Goal: Task Accomplishment & Management: Manage account settings

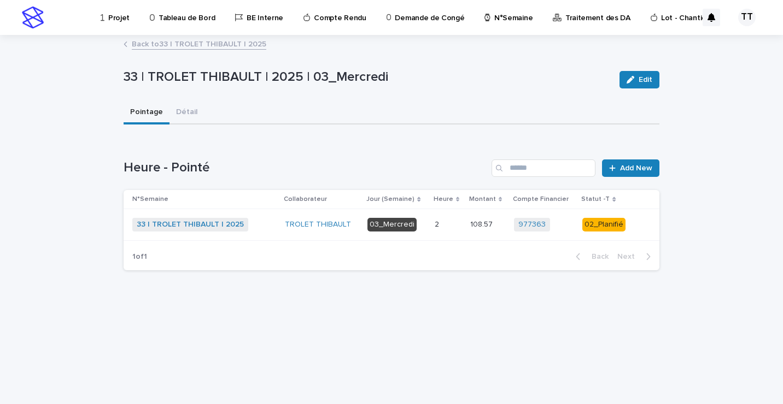
click at [161, 43] on link "Back to 33 | TROLET [PERSON_NAME] | 2025" at bounding box center [199, 43] width 134 height 13
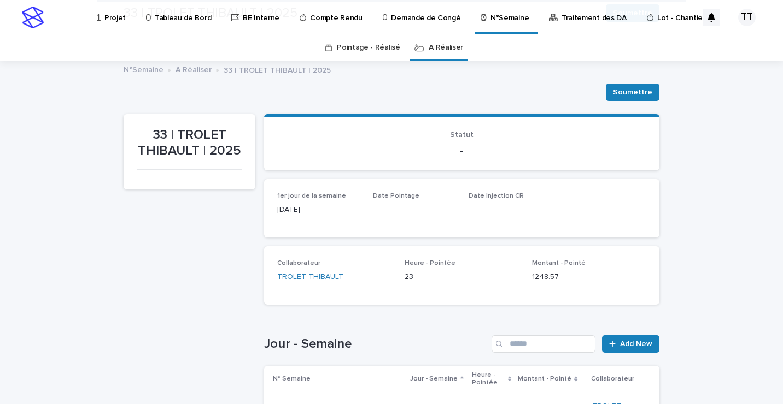
scroll to position [219, 0]
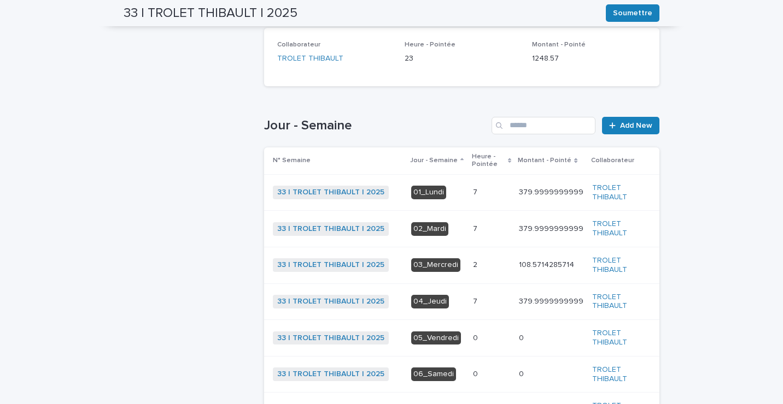
click at [490, 233] on p at bounding box center [491, 229] width 37 height 9
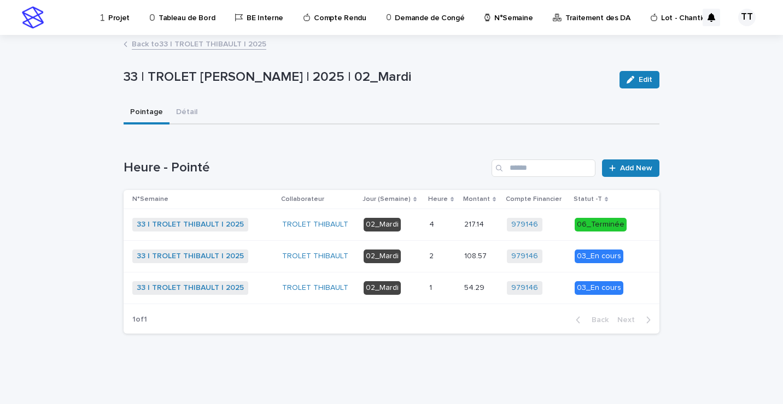
click at [444, 260] on p at bounding box center [442, 256] width 26 height 9
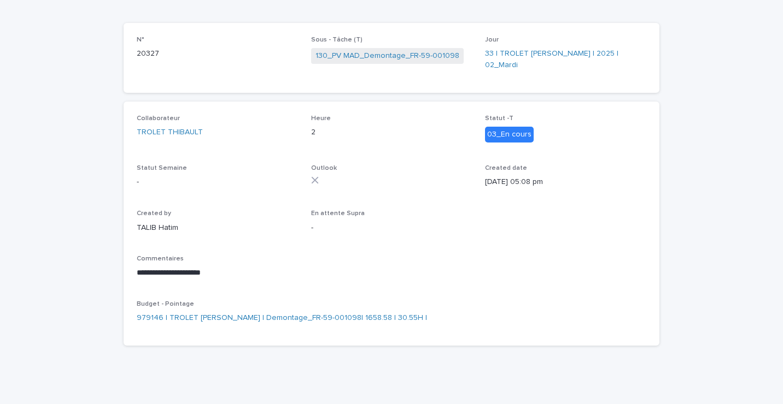
scroll to position [37, 0]
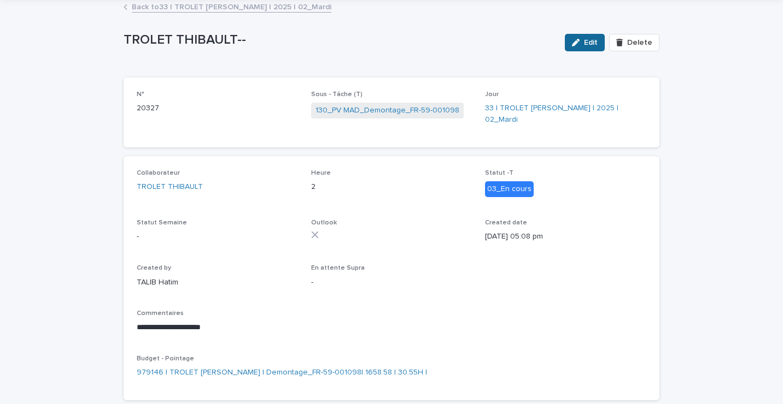
click at [590, 42] on span "Edit" at bounding box center [591, 43] width 14 height 8
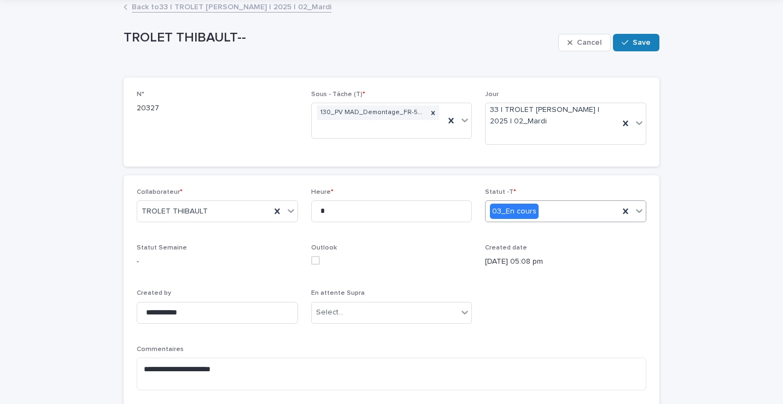
click at [537, 210] on div "03_En cours" at bounding box center [551, 212] width 133 height 18
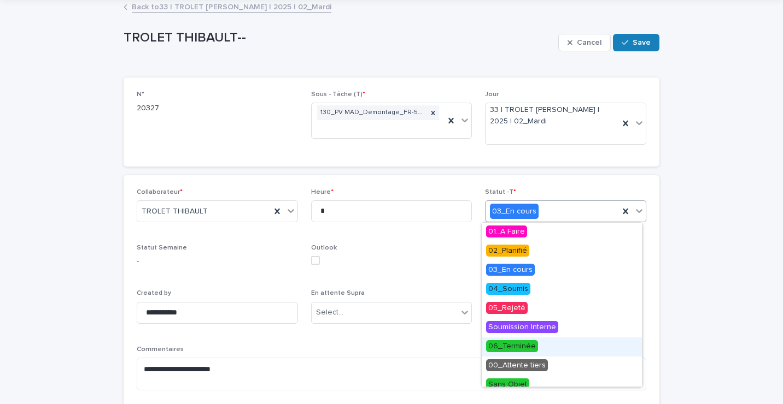
click at [516, 349] on span "06_Terminée" at bounding box center [512, 347] width 52 height 12
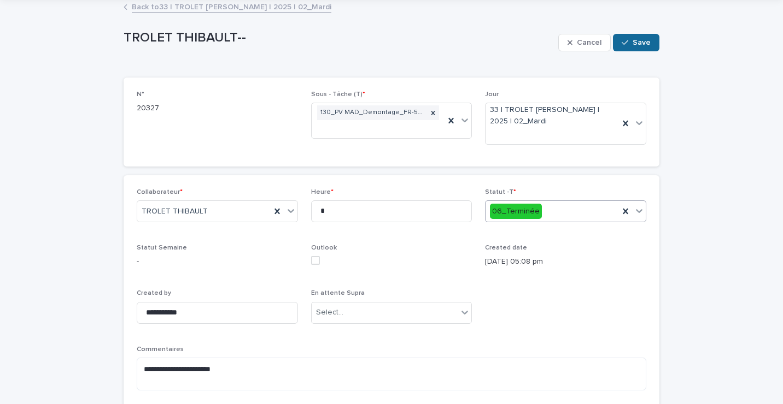
click at [627, 42] on div "button" at bounding box center [626, 43] width 11 height 8
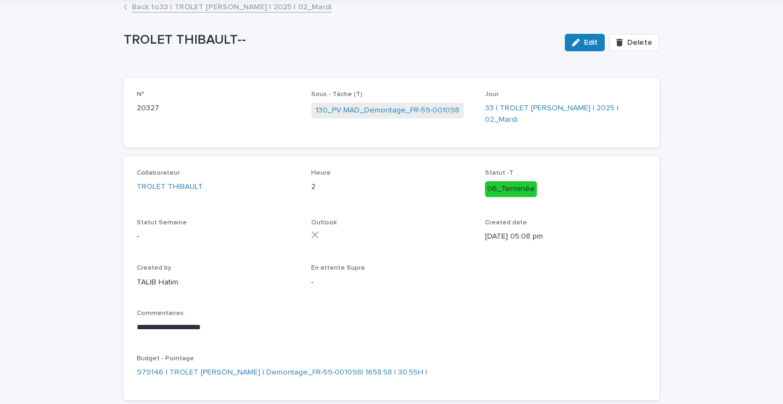
click at [192, 1] on link "Back to 33 | TROLET [PERSON_NAME] | 2025 | 02_Mardi" at bounding box center [231, 6] width 199 height 13
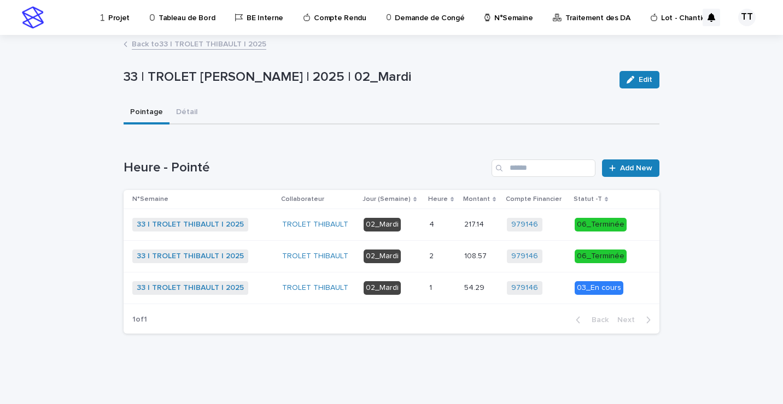
click at [181, 49] on link "Back to 33 | TROLET [PERSON_NAME] | 2025" at bounding box center [199, 43] width 134 height 13
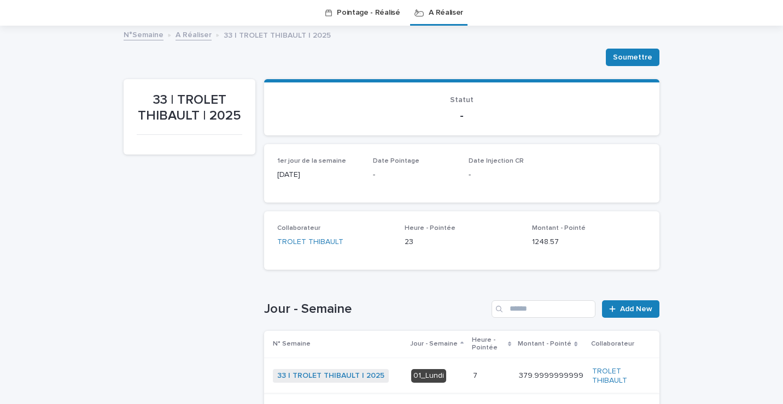
scroll to position [199, 0]
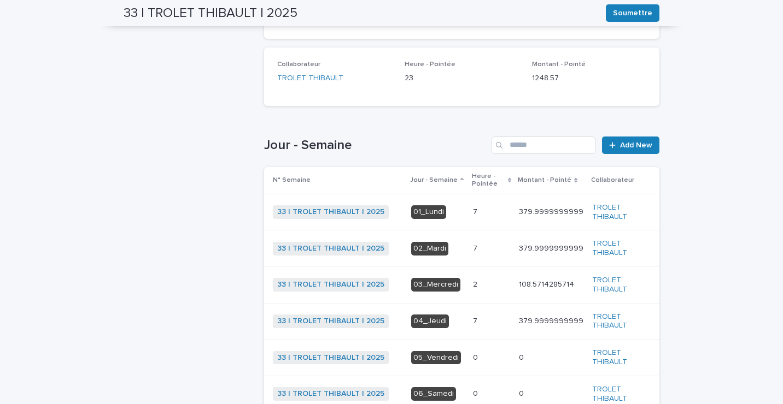
click at [468, 207] on td "7 7" at bounding box center [491, 212] width 46 height 37
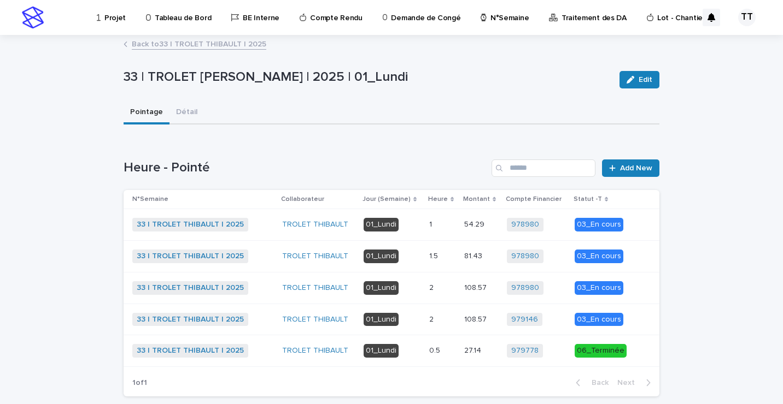
scroll to position [56, 0]
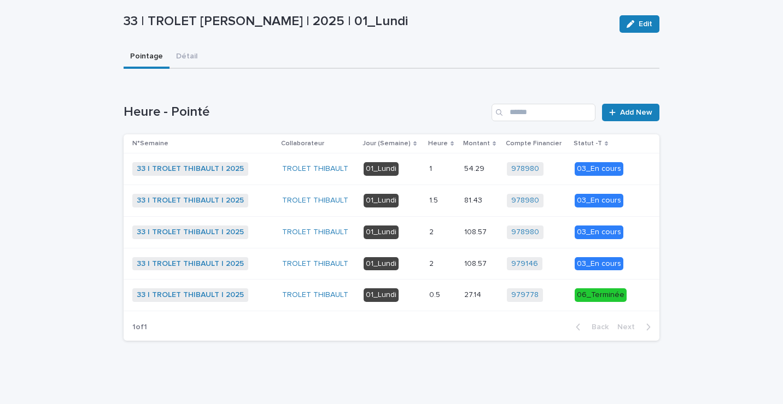
click at [445, 166] on p at bounding box center [442, 169] width 26 height 9
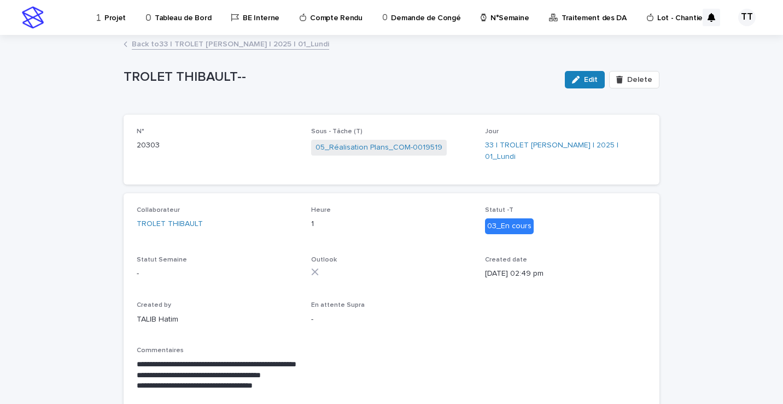
click at [209, 46] on link "Back to 33 | TROLET [PERSON_NAME] | 2025 | 01_Lundi" at bounding box center [230, 43] width 197 height 13
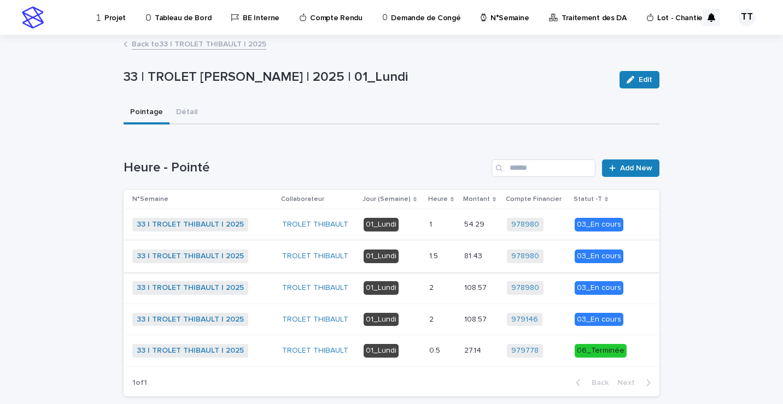
scroll to position [55, 0]
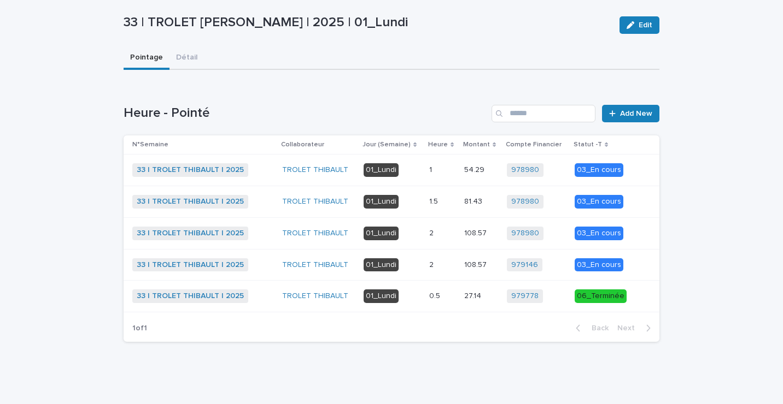
click at [430, 202] on p "1.5" at bounding box center [434, 200] width 11 height 11
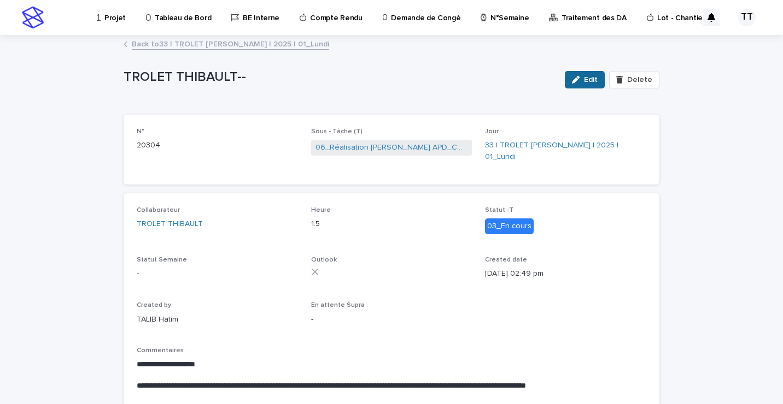
click at [580, 82] on div "button" at bounding box center [578, 80] width 12 height 8
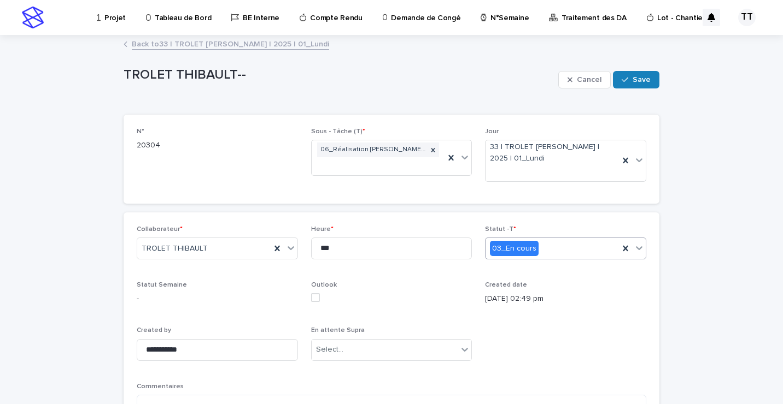
click at [543, 248] on div "03_En cours" at bounding box center [551, 249] width 133 height 18
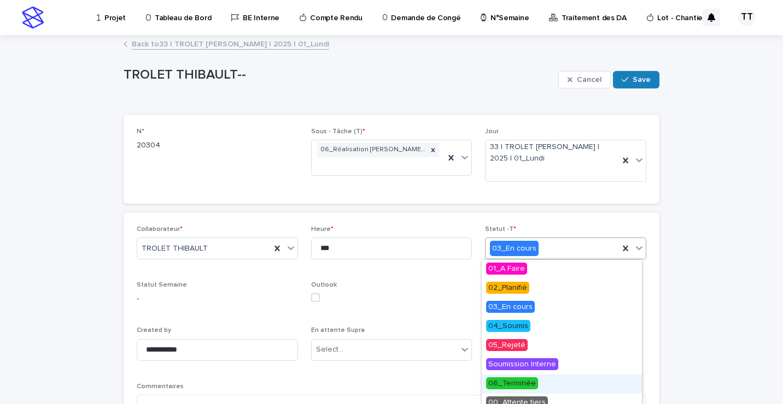
click at [527, 383] on span "06_Terminée" at bounding box center [512, 384] width 52 height 12
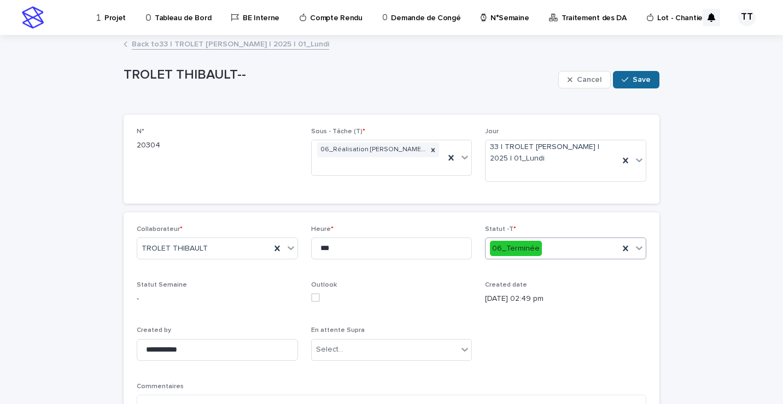
click at [631, 85] on button "Save" at bounding box center [636, 79] width 46 height 17
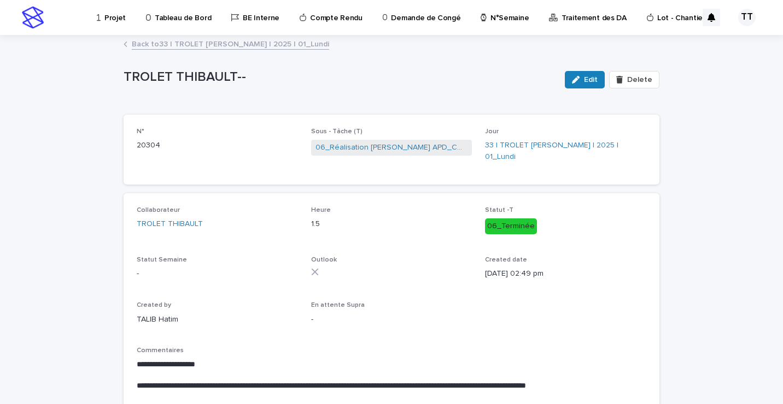
click at [231, 42] on link "Back to 33 | TROLET [PERSON_NAME] | 2025 | 01_Lundi" at bounding box center [230, 43] width 197 height 13
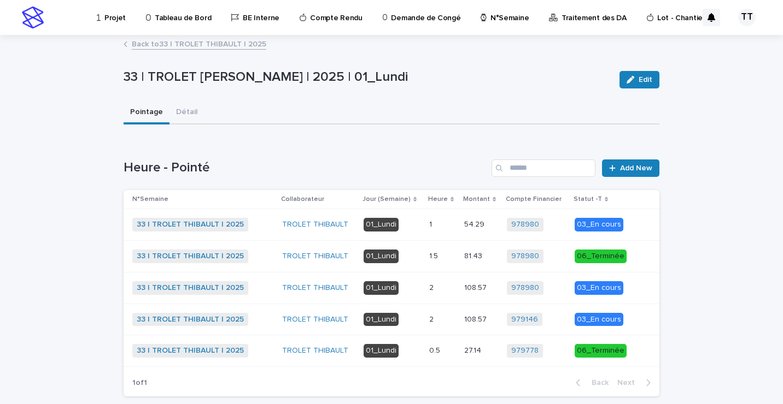
scroll to position [56, 0]
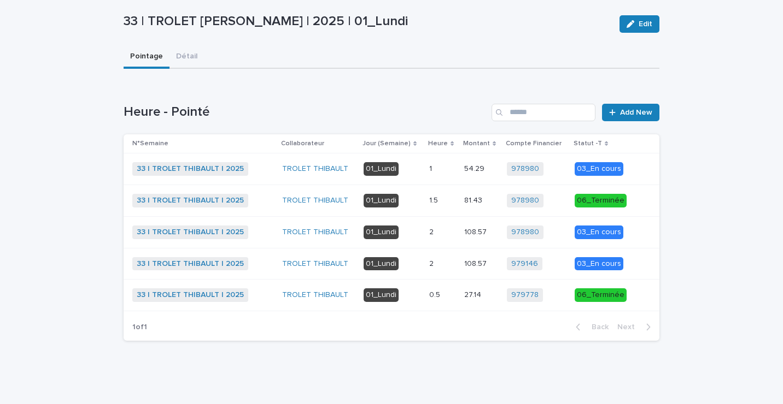
click at [554, 201] on div "978980 + 0" at bounding box center [536, 201] width 58 height 14
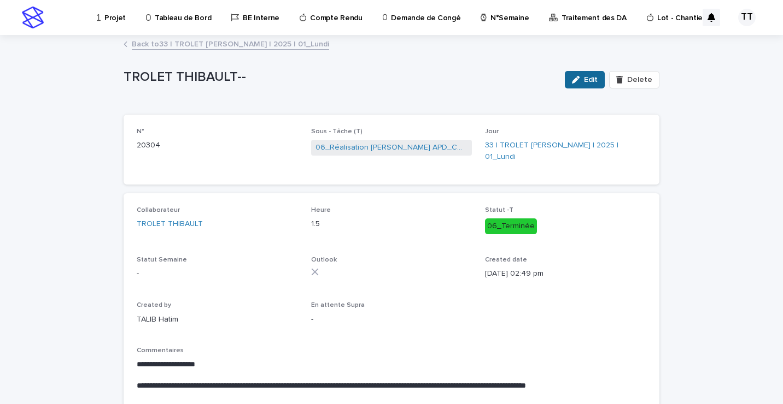
click at [587, 86] on button "Edit" at bounding box center [585, 79] width 40 height 17
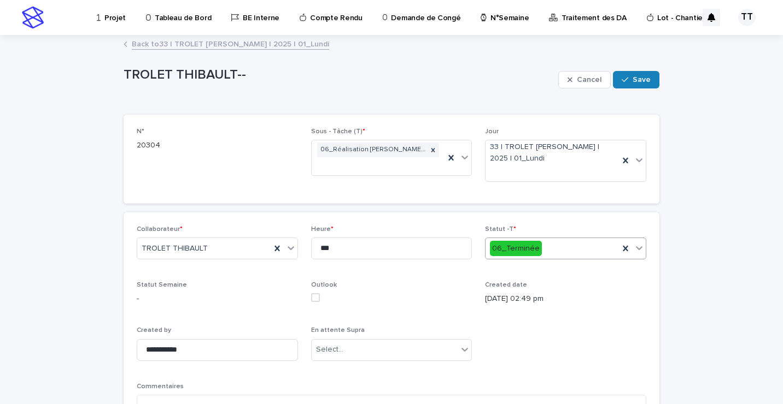
click at [554, 251] on div "06_Terminée" at bounding box center [551, 249] width 133 height 18
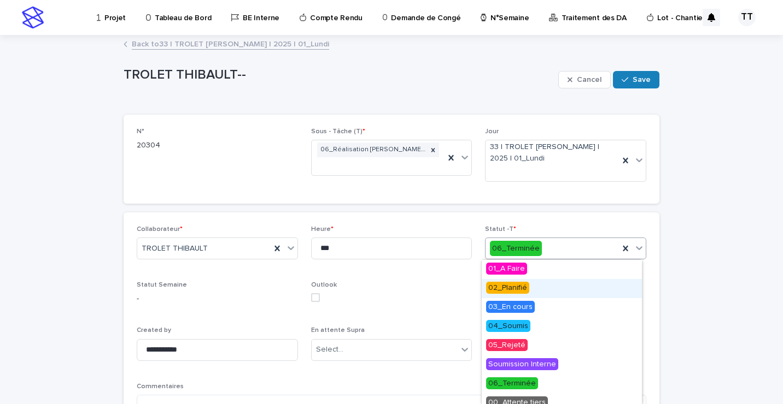
scroll to position [27, 0]
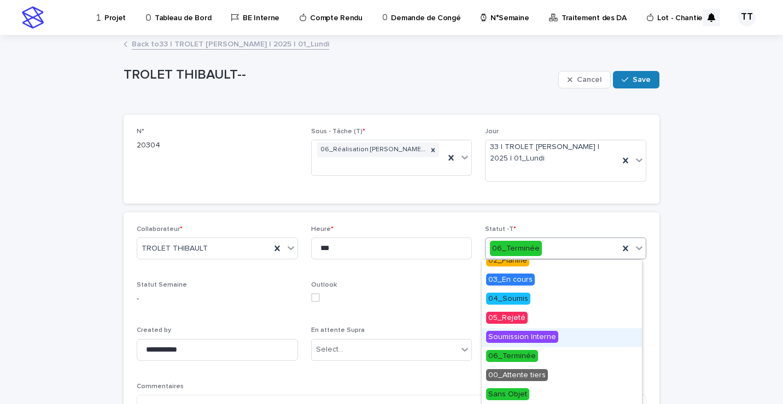
click at [533, 340] on span "Soumission Interne" at bounding box center [522, 337] width 72 height 12
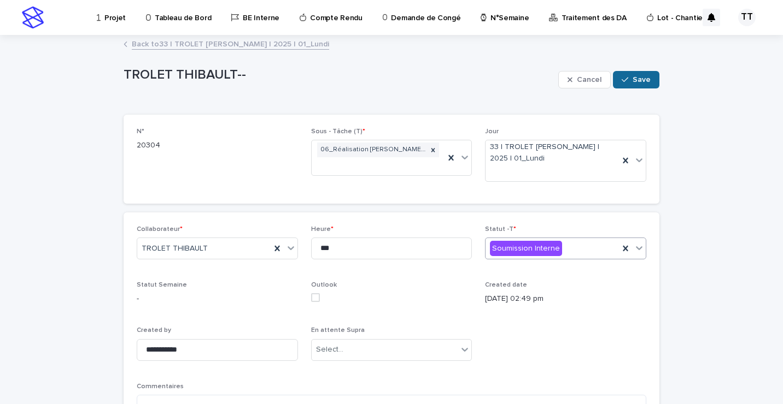
click at [633, 79] on span "Save" at bounding box center [641, 80] width 18 height 8
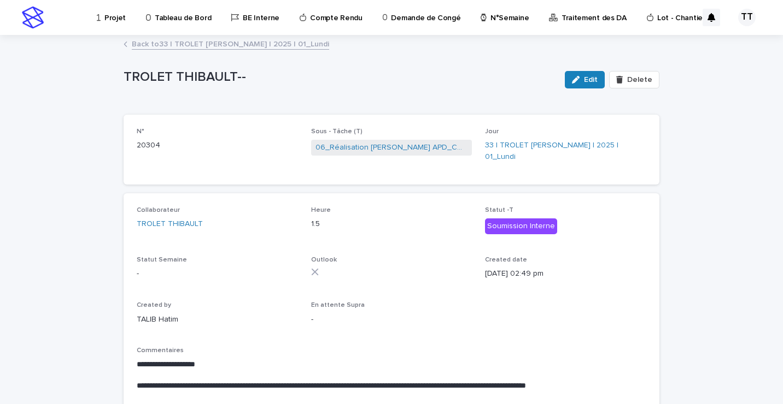
click at [230, 45] on link "Back to 33 | TROLET [PERSON_NAME] | 2025 | 01_Lundi" at bounding box center [230, 43] width 197 height 13
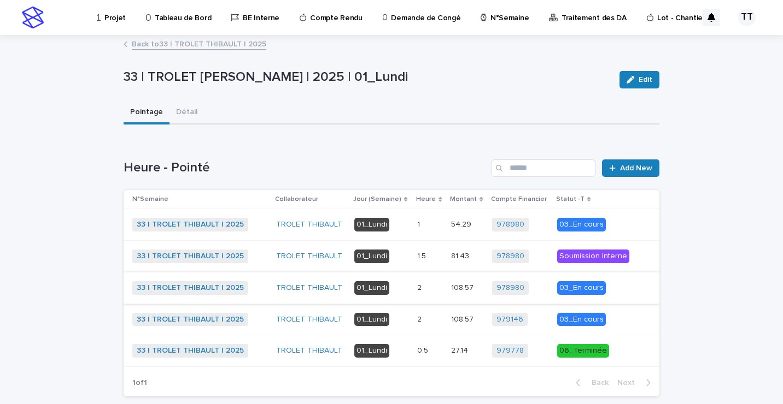
scroll to position [56, 0]
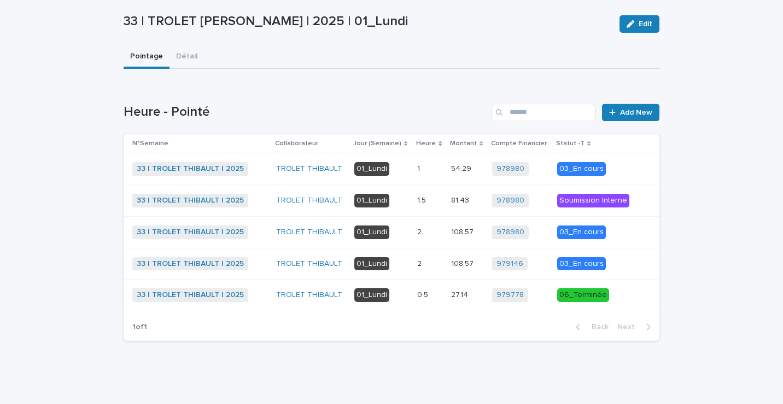
click at [438, 232] on p at bounding box center [429, 232] width 25 height 9
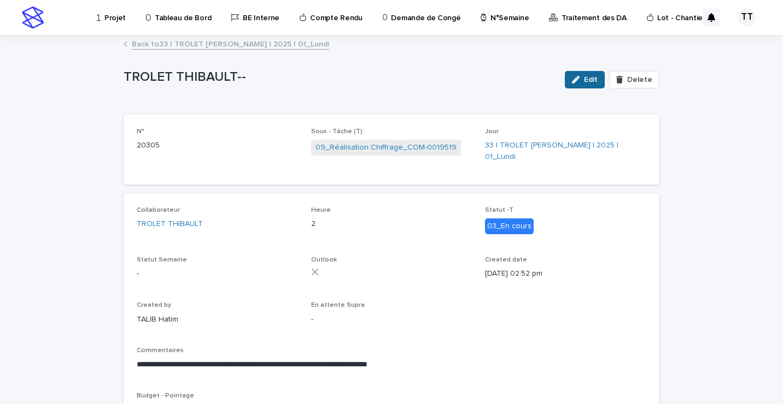
click at [594, 78] on span "Edit" at bounding box center [591, 80] width 14 height 8
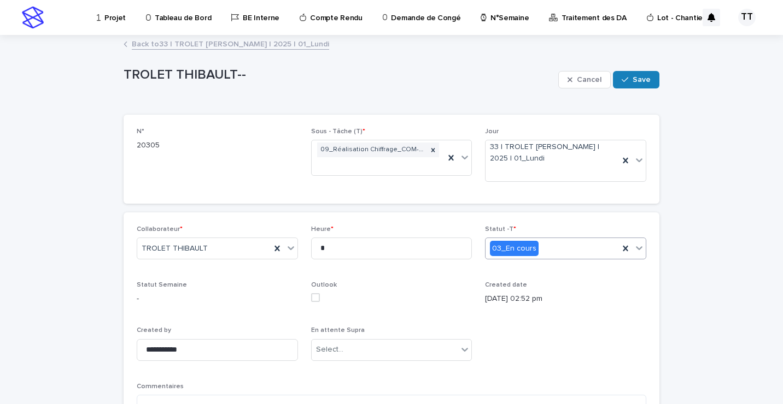
click at [562, 243] on div "03_En cours" at bounding box center [551, 249] width 133 height 18
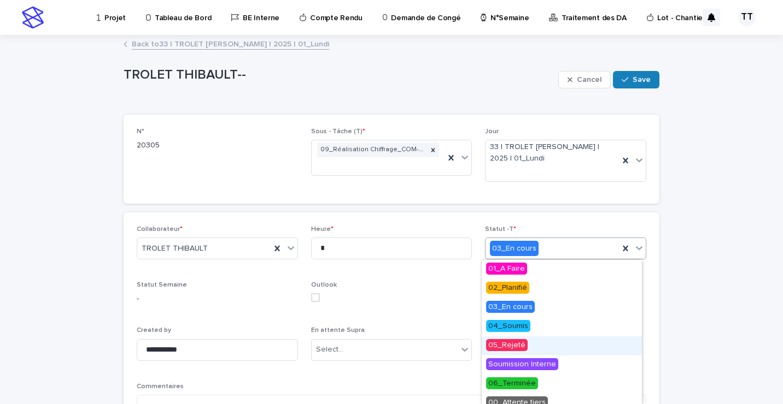
scroll to position [27, 0]
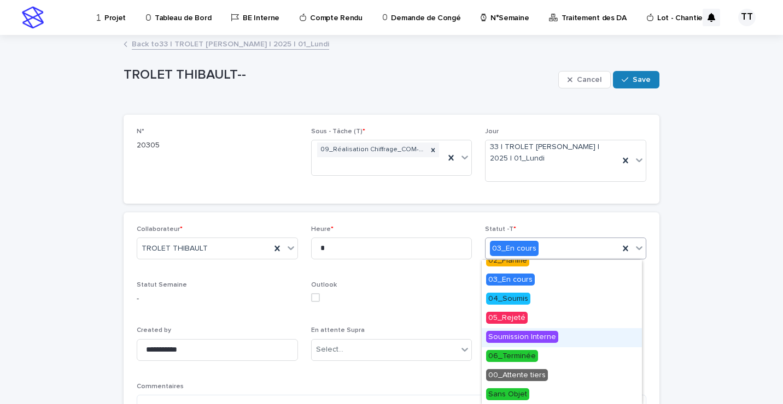
click at [548, 335] on span "Soumission Interne" at bounding box center [522, 337] width 72 height 12
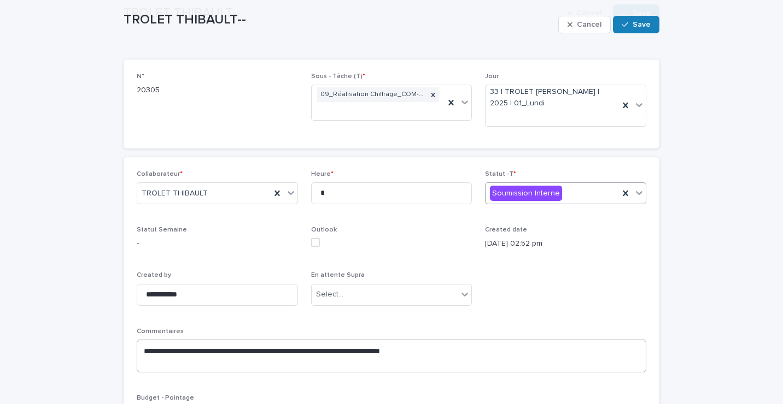
scroll to position [165, 0]
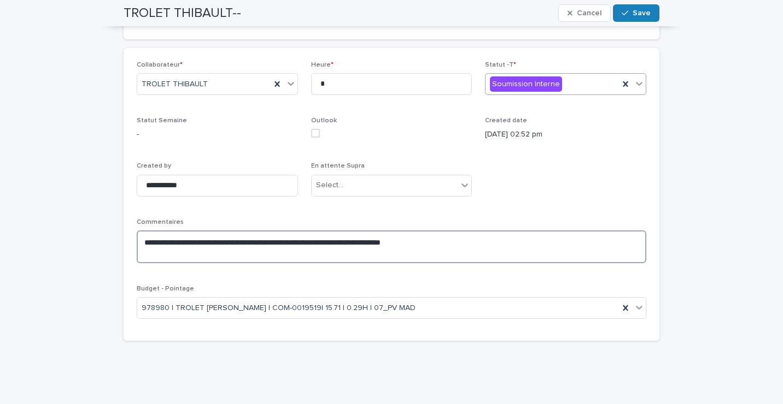
click at [439, 244] on textarea "**********" at bounding box center [391, 247] width 509 height 33
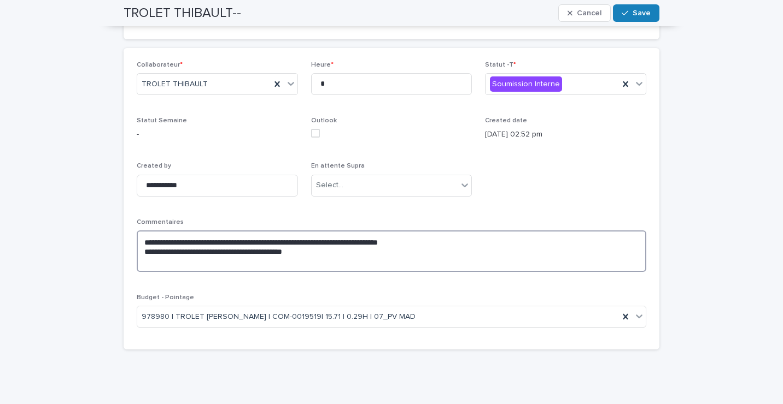
click at [274, 253] on textarea "**********" at bounding box center [391, 252] width 509 height 42
click at [201, 254] on textarea "**********" at bounding box center [391, 252] width 509 height 42
click at [325, 252] on textarea "**********" at bounding box center [391, 252] width 509 height 42
click at [200, 251] on textarea "**********" at bounding box center [391, 252] width 509 height 42
type textarea "**********"
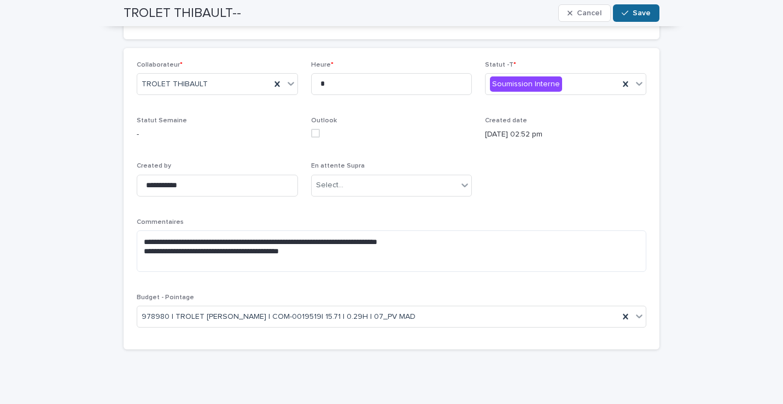
click at [626, 10] on div "button" at bounding box center [626, 13] width 11 height 8
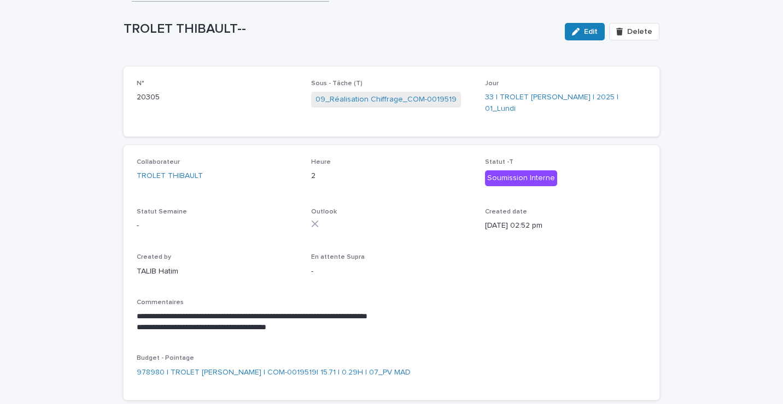
scroll to position [0, 0]
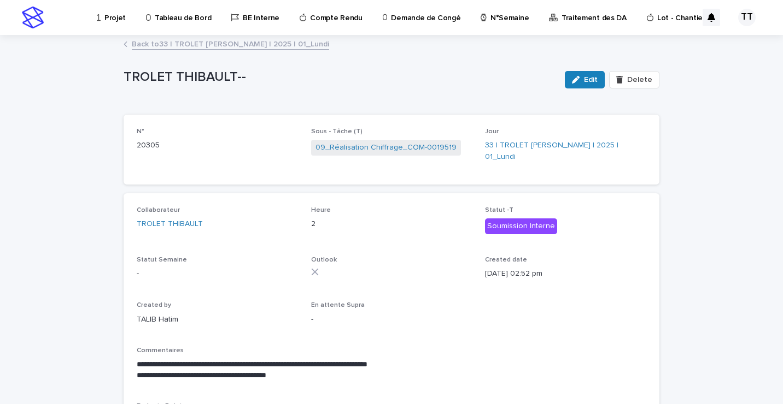
click at [220, 42] on link "Back to 33 | TROLET [PERSON_NAME] | 2025 | 01_Lundi" at bounding box center [230, 43] width 197 height 13
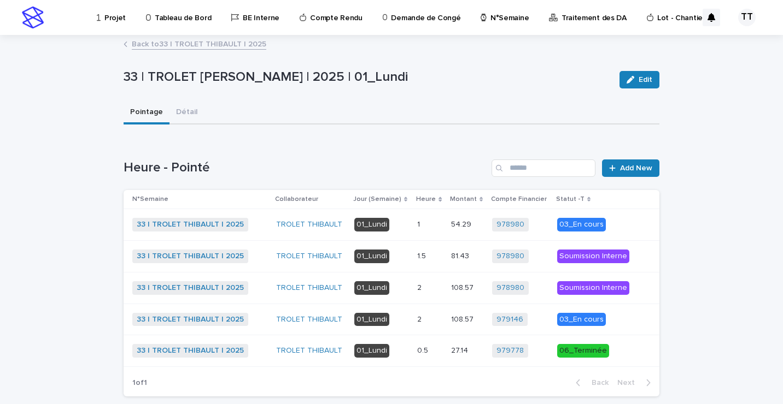
click at [150, 40] on link "Back to 33 | TROLET [PERSON_NAME] | 2025" at bounding box center [199, 43] width 134 height 13
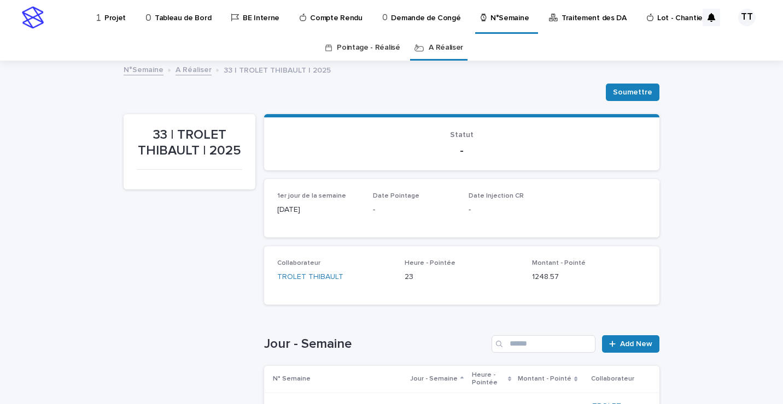
scroll to position [219, 0]
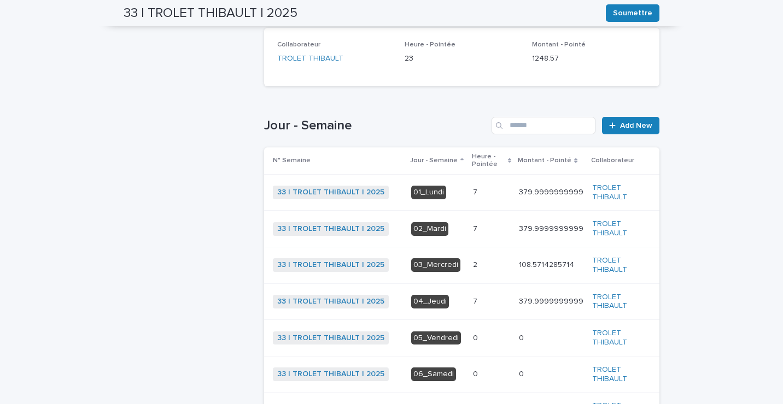
click at [479, 230] on p at bounding box center [491, 229] width 37 height 9
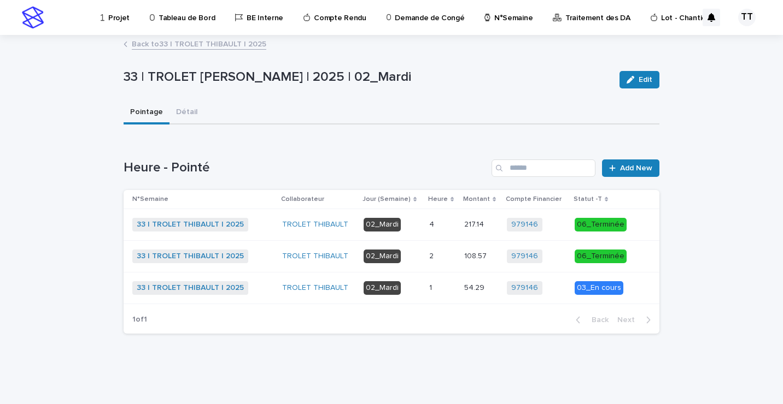
click at [198, 44] on link "Back to 33 | TROLET [PERSON_NAME] | 2025" at bounding box center [199, 43] width 134 height 13
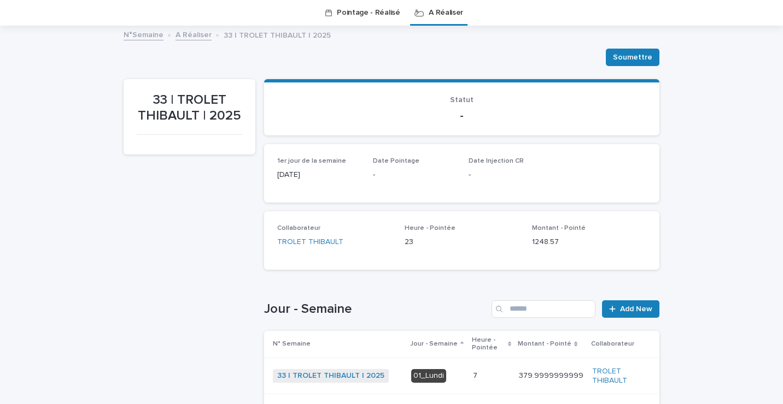
scroll to position [254, 0]
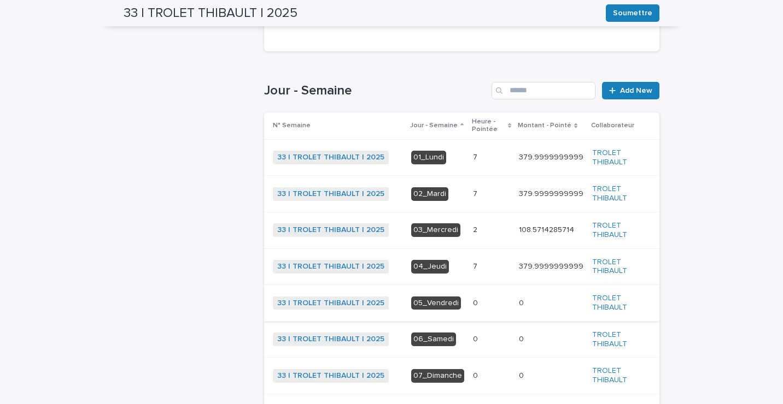
click at [473, 237] on div "2 2" at bounding box center [491, 230] width 37 height 18
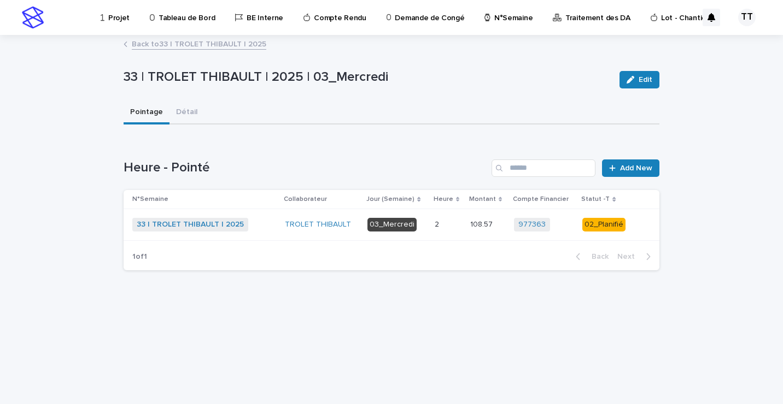
click at [266, 221] on div "33 | TROLET [PERSON_NAME] | 2025 + 0" at bounding box center [204, 225] width 144 height 14
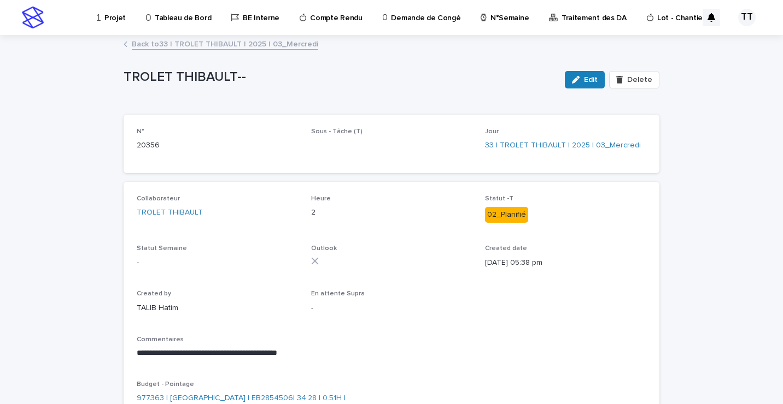
scroll to position [92, 0]
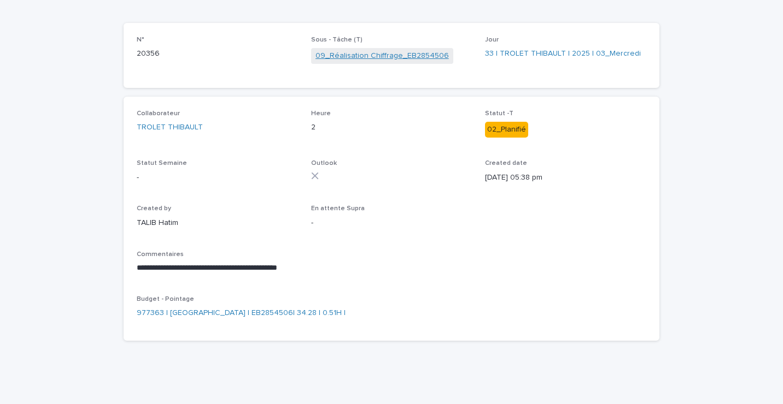
click at [350, 58] on link "09_Réalisation Chiffrage_EB2854506" at bounding box center [381, 55] width 133 height 11
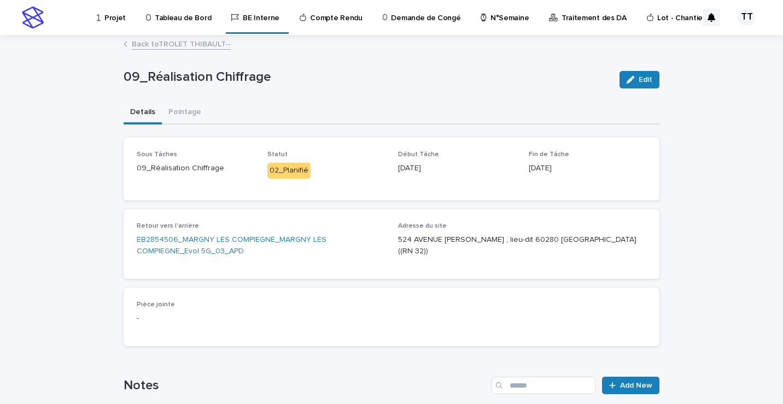
click at [642, 225] on p "Adresse du site" at bounding box center [522, 226] width 248 height 8
click at [185, 46] on link "Back to TROLET THIBAULT--" at bounding box center [181, 43] width 99 height 13
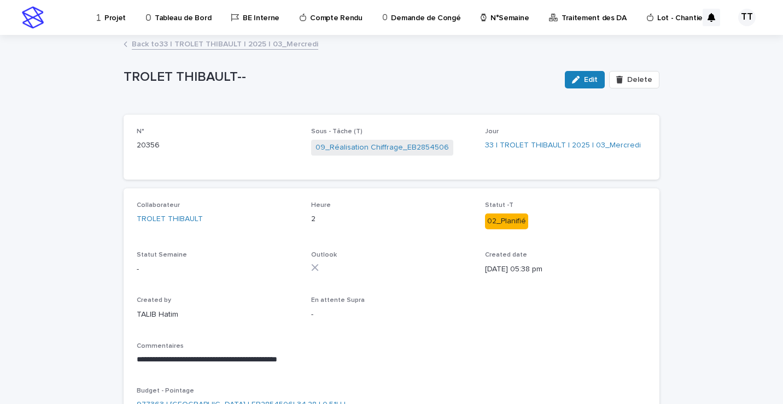
scroll to position [92, 0]
